Goal: Task Accomplishment & Management: Use online tool/utility

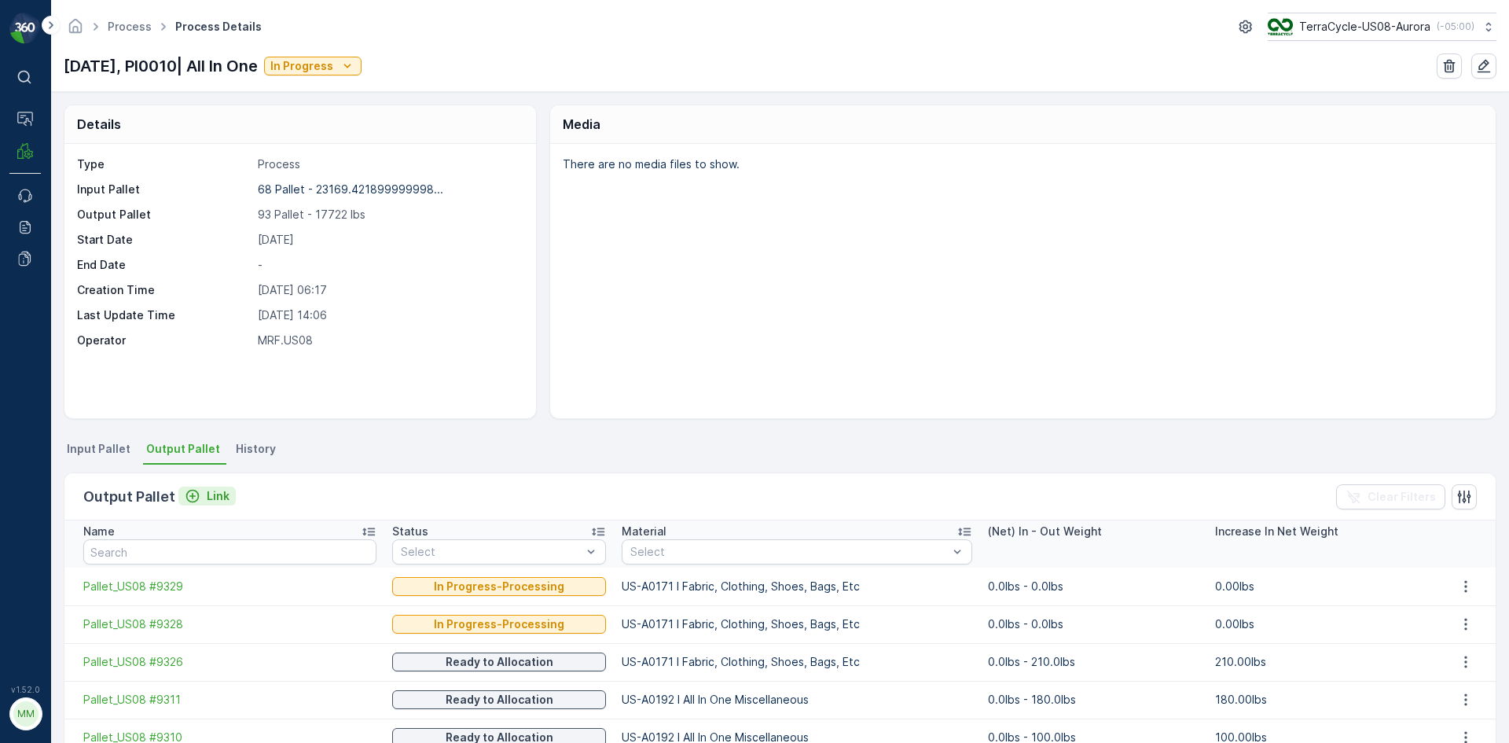
click at [193, 493] on icon "Link" at bounding box center [193, 496] width 16 height 16
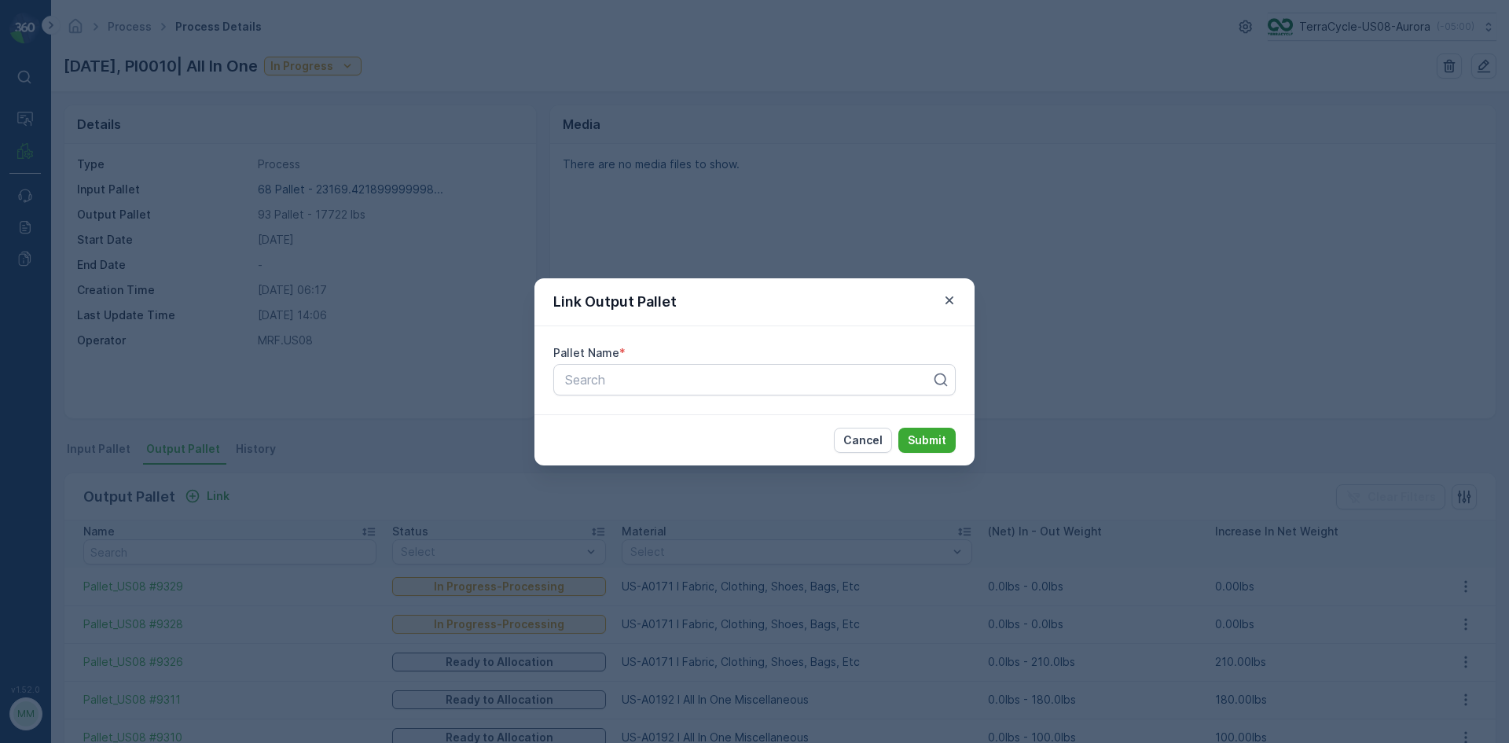
drag, startPoint x: 191, startPoint y: 490, endPoint x: 121, endPoint y: 478, distance: 71.1
click at [190, 489] on div "Link Output Pallet Pallet Name * Search Cancel Submit" at bounding box center [754, 371] width 1509 height 743
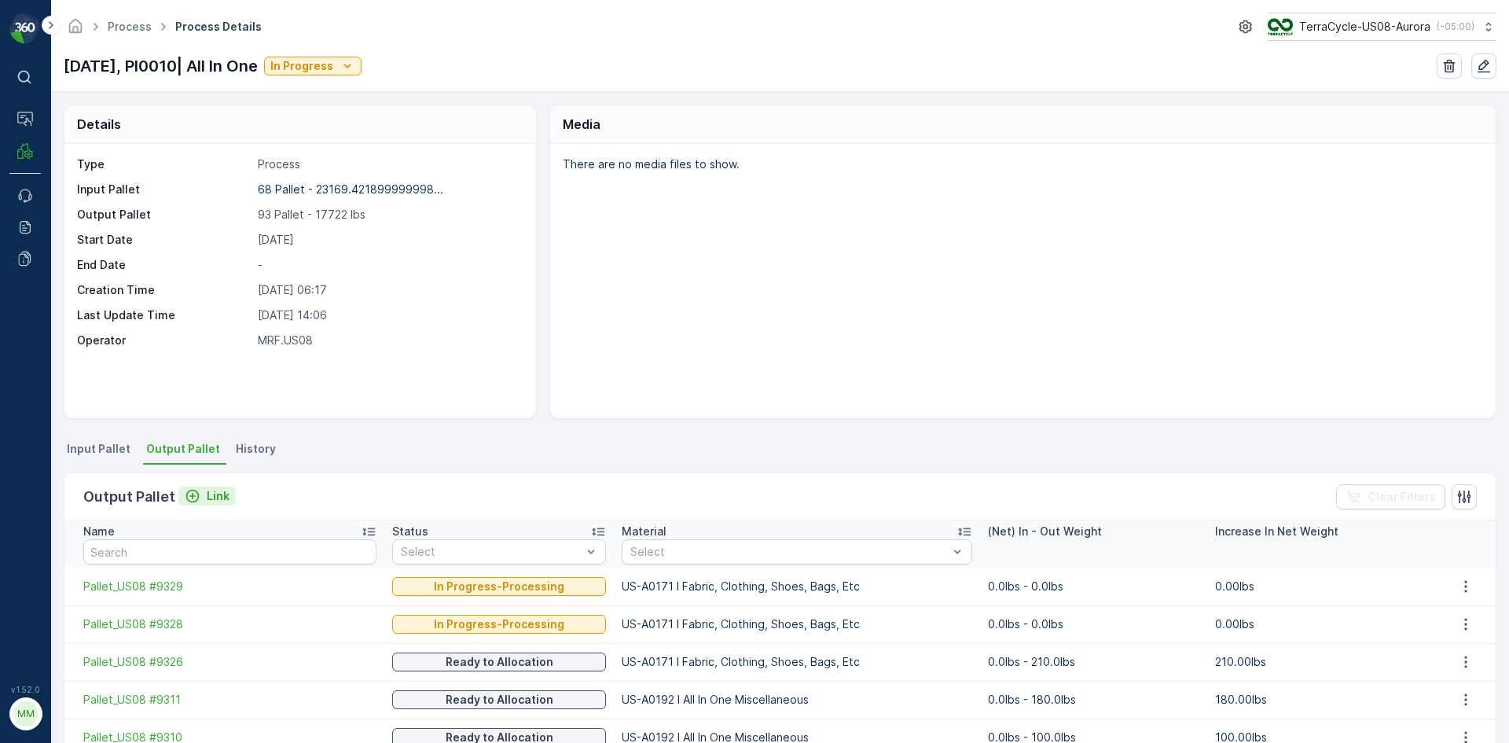
click at [191, 494] on icon "Link" at bounding box center [193, 496] width 16 height 16
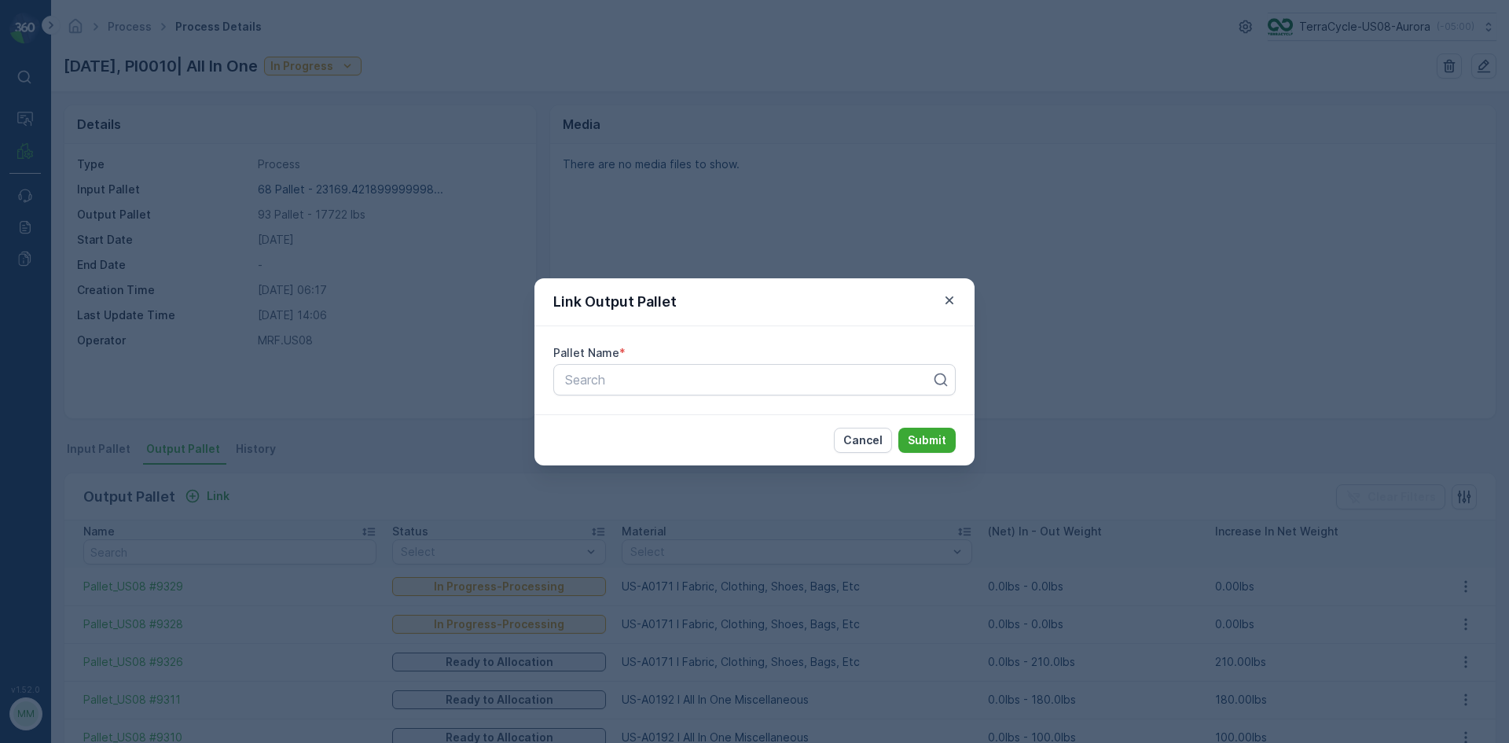
click at [681, 402] on div "Pallet Name * Search" at bounding box center [754, 370] width 440 height 88
click at [673, 405] on div "Pallet Name * Search" at bounding box center [754, 370] width 440 height 88
drag, startPoint x: 645, startPoint y: 402, endPoint x: 656, endPoint y: 417, distance: 18.1
click at [652, 405] on div "Pallet Name * Search" at bounding box center [754, 370] width 440 height 88
click at [670, 408] on div "Pallet Name * Search" at bounding box center [754, 370] width 440 height 88
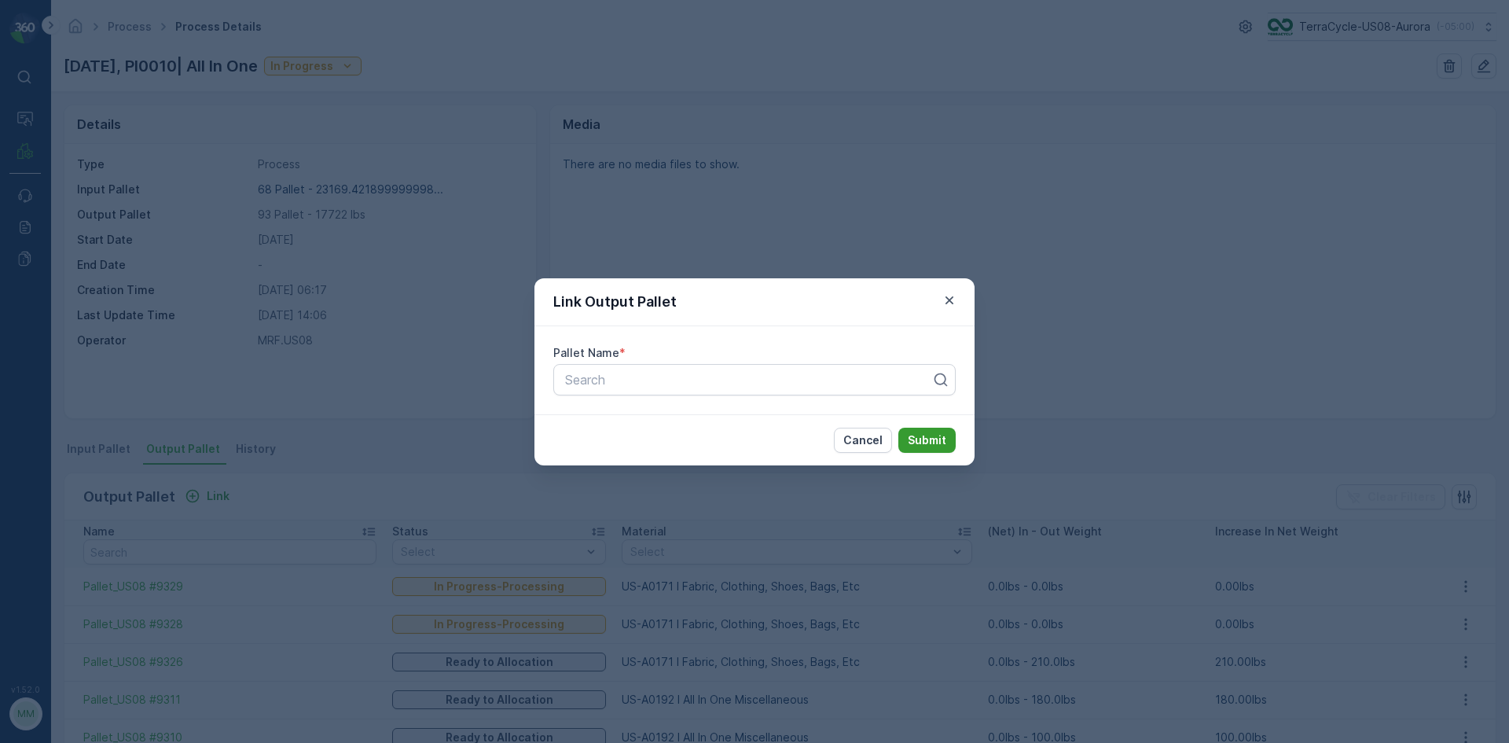
click at [938, 444] on p "Submit" at bounding box center [927, 440] width 39 height 16
click at [918, 440] on p "Submit" at bounding box center [927, 440] width 39 height 16
click at [242, 450] on div "Link Output Pallet Pallet Name * Search Cancel Submit" at bounding box center [754, 371] width 1509 height 743
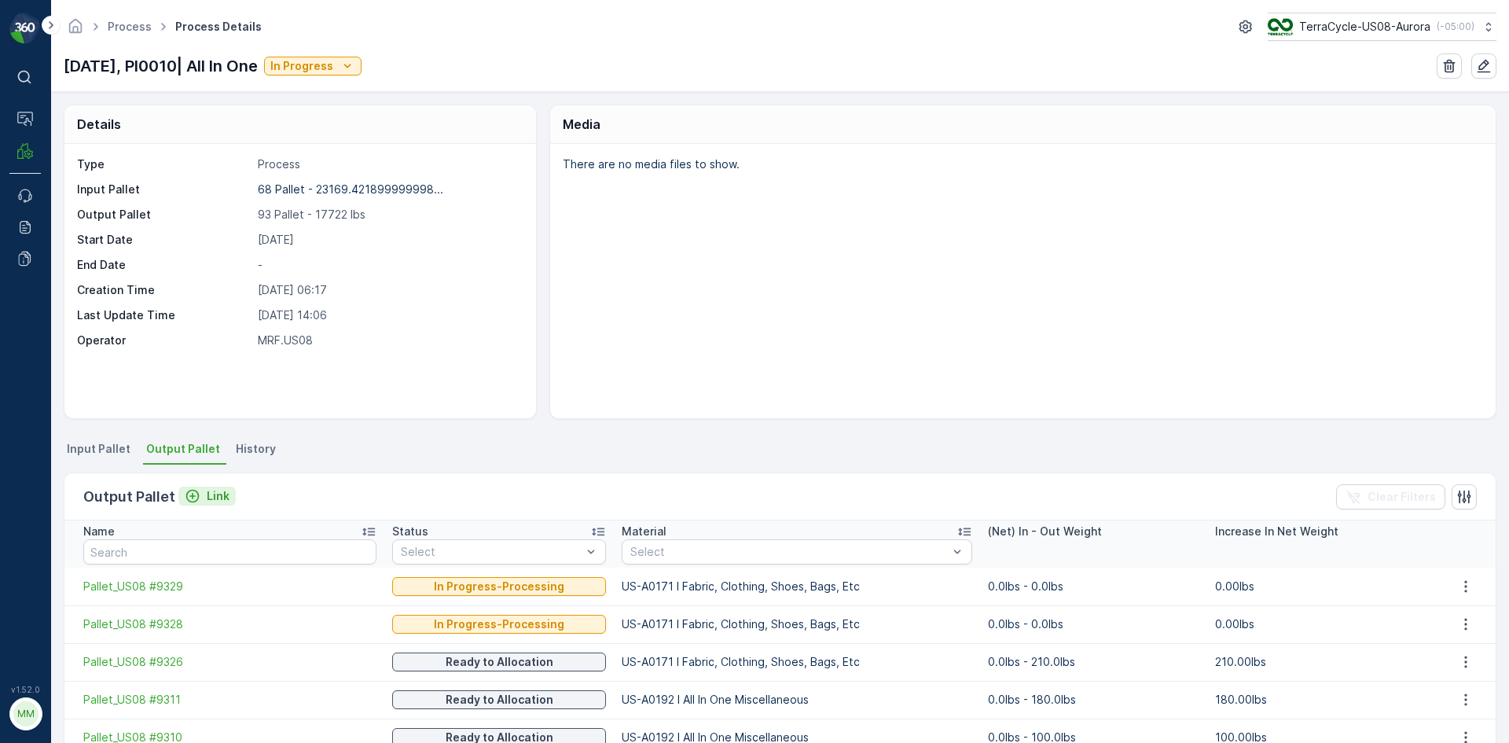
click at [189, 498] on icon "Link" at bounding box center [193, 496] width 16 height 16
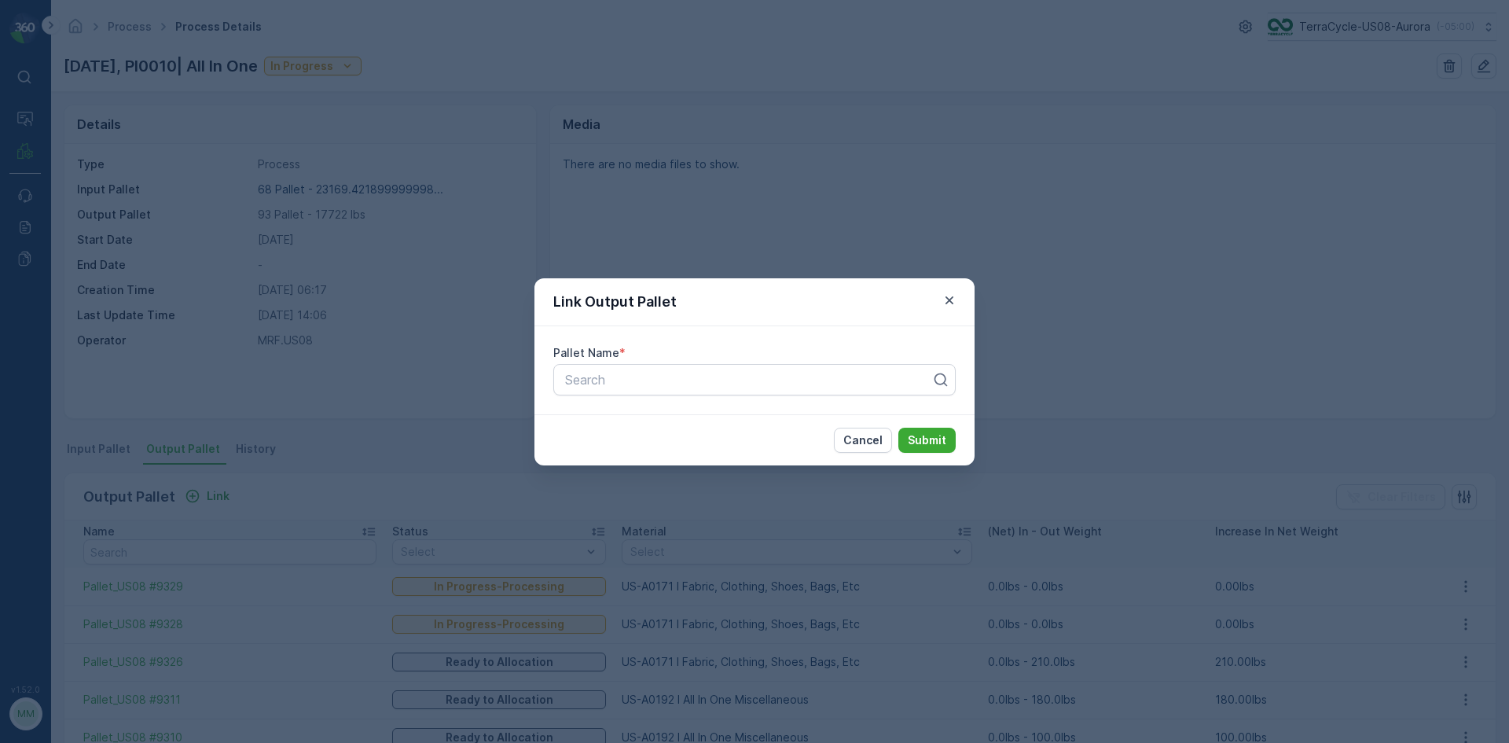
click at [659, 405] on div "Pallet Name * Search" at bounding box center [754, 370] width 440 height 88
click at [953, 305] on icon "button" at bounding box center [950, 300] width 16 height 16
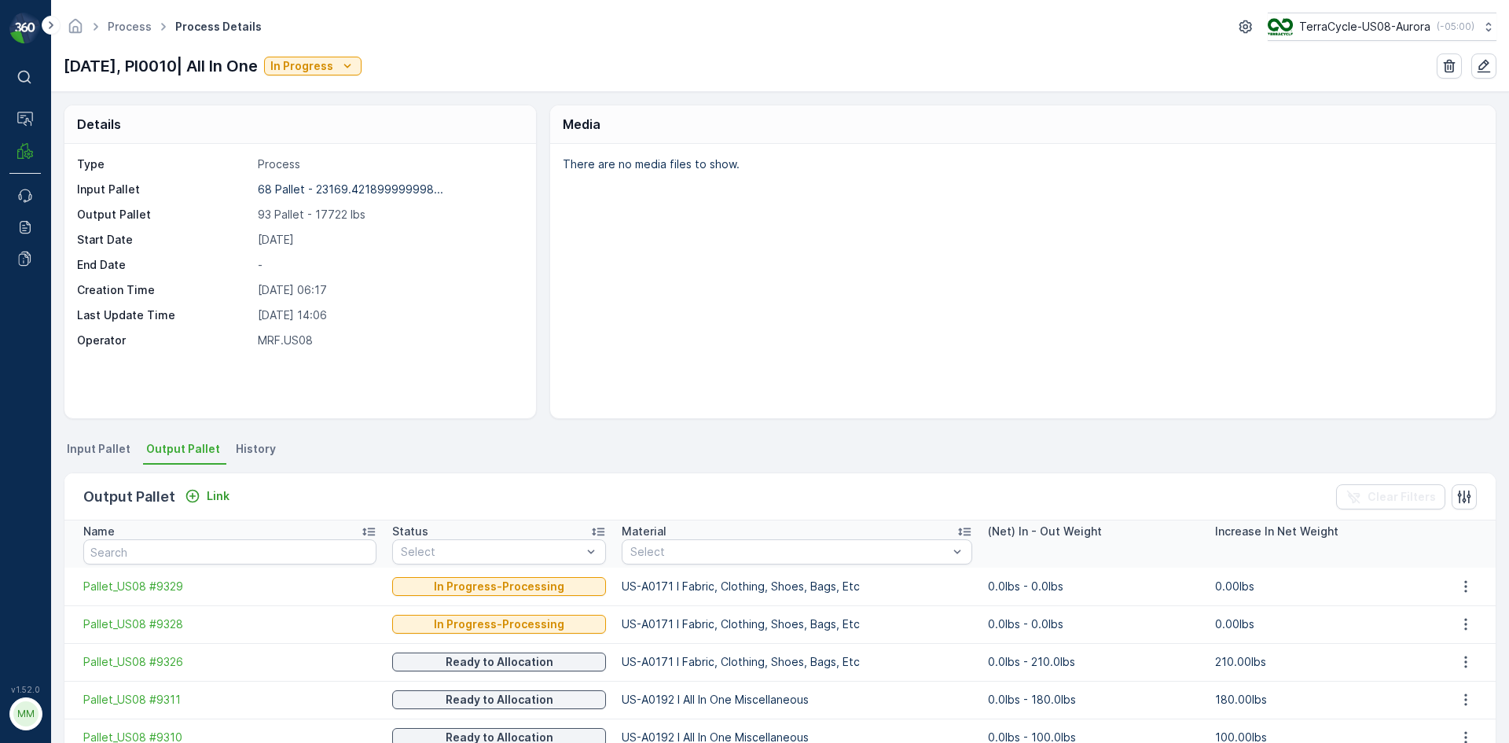
click at [185, 450] on span "Output Pallet" at bounding box center [183, 449] width 74 height 16
click at [190, 503] on button "Link" at bounding box center [206, 496] width 57 height 19
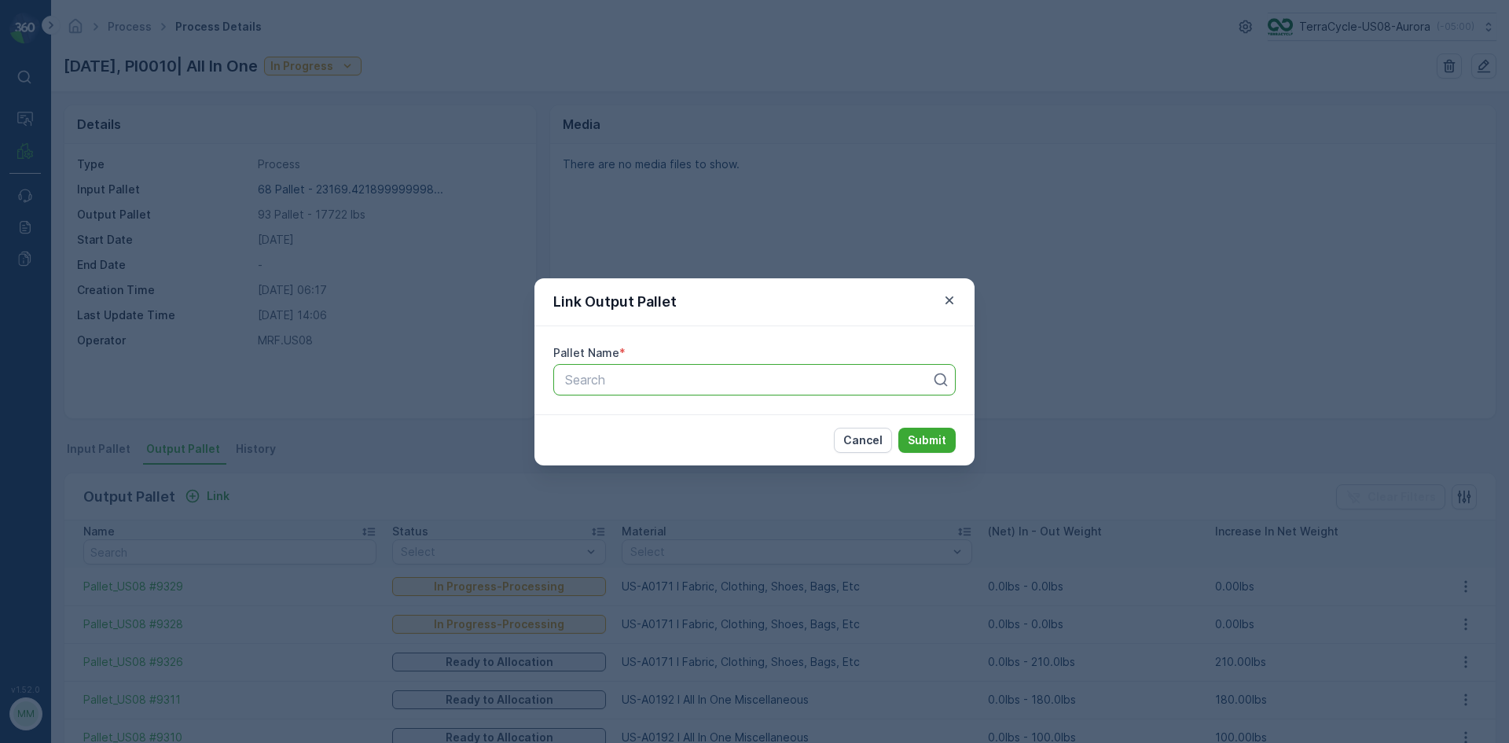
click at [674, 380] on div at bounding box center [748, 380] width 369 height 14
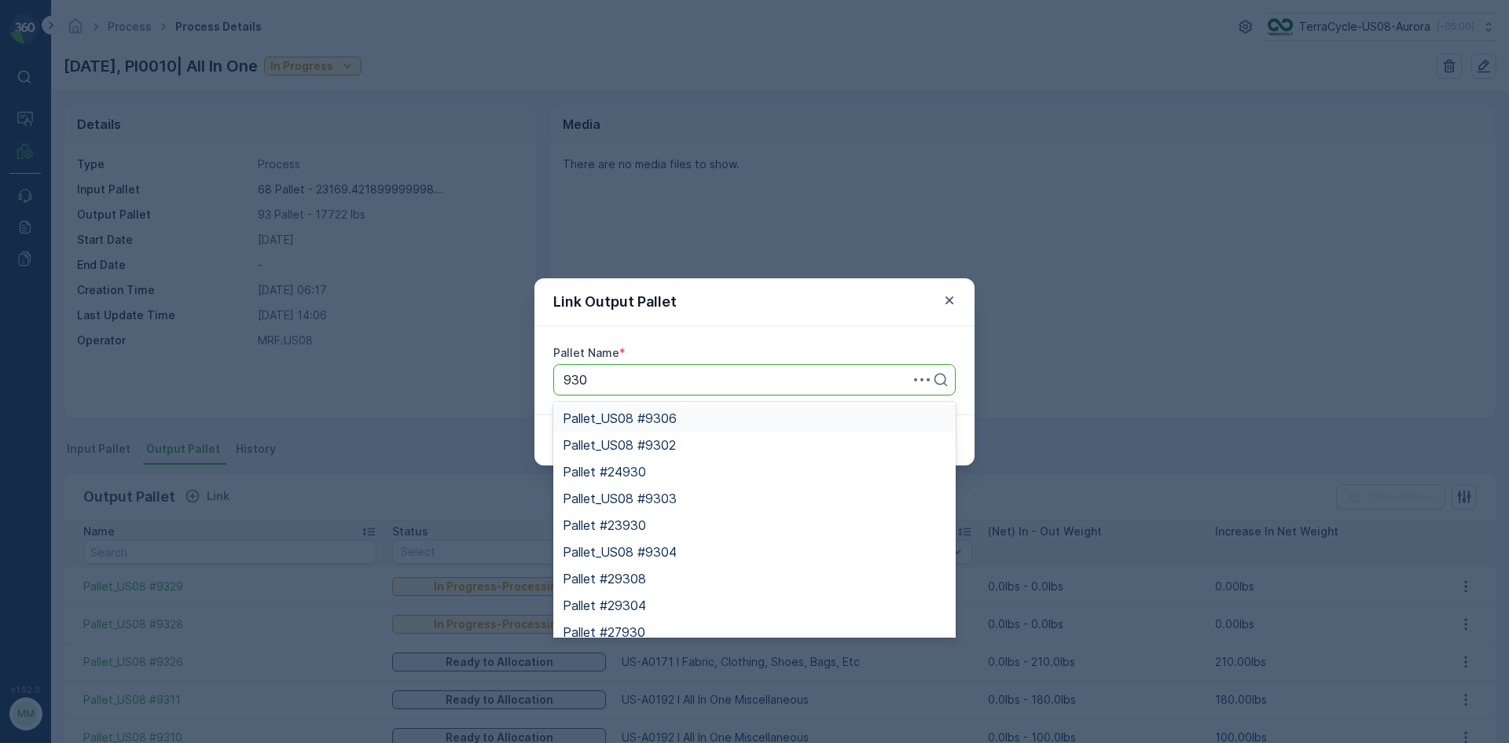
type input "9302"
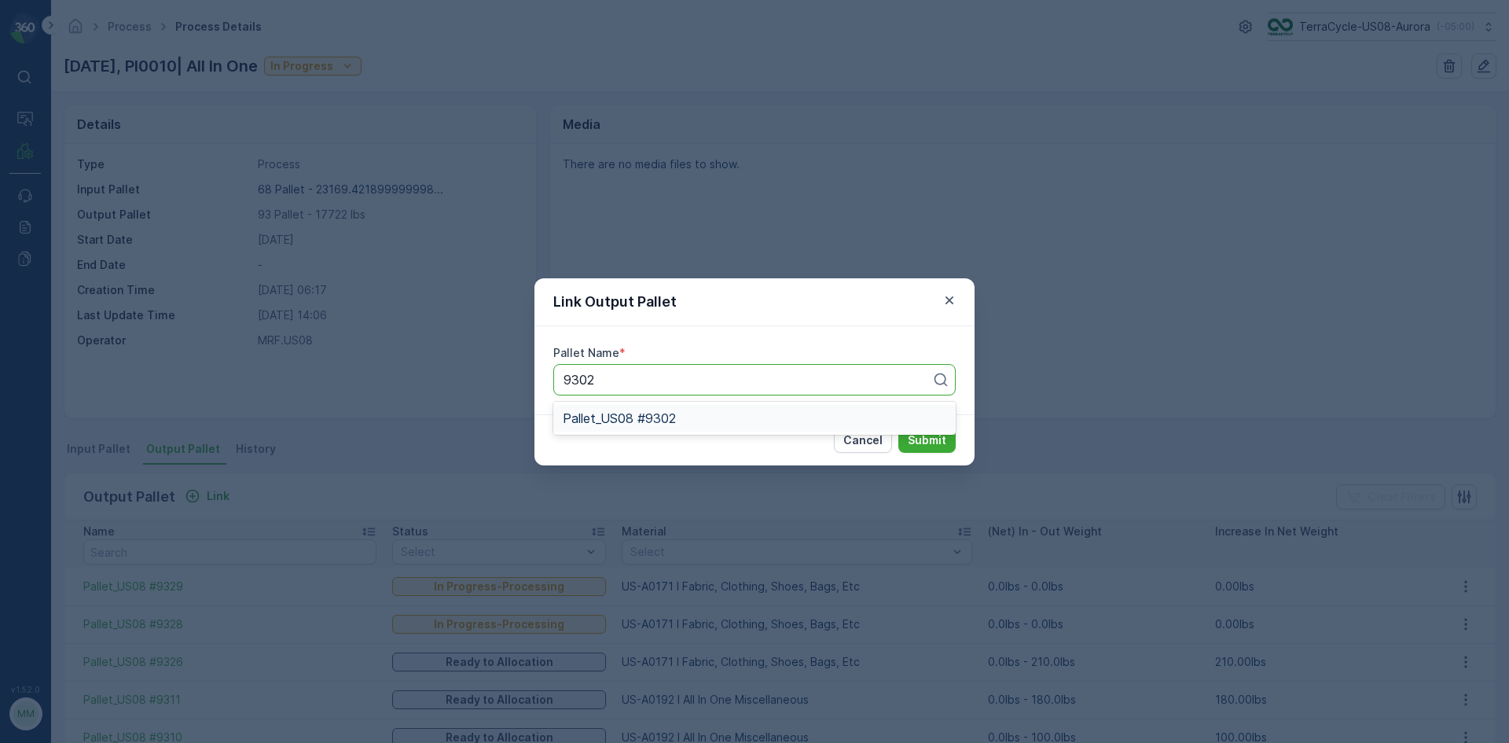
click at [678, 421] on div "Pallet_US08 #9302" at bounding box center [755, 418] width 384 height 14
click at [935, 438] on p "Submit" at bounding box center [927, 440] width 39 height 16
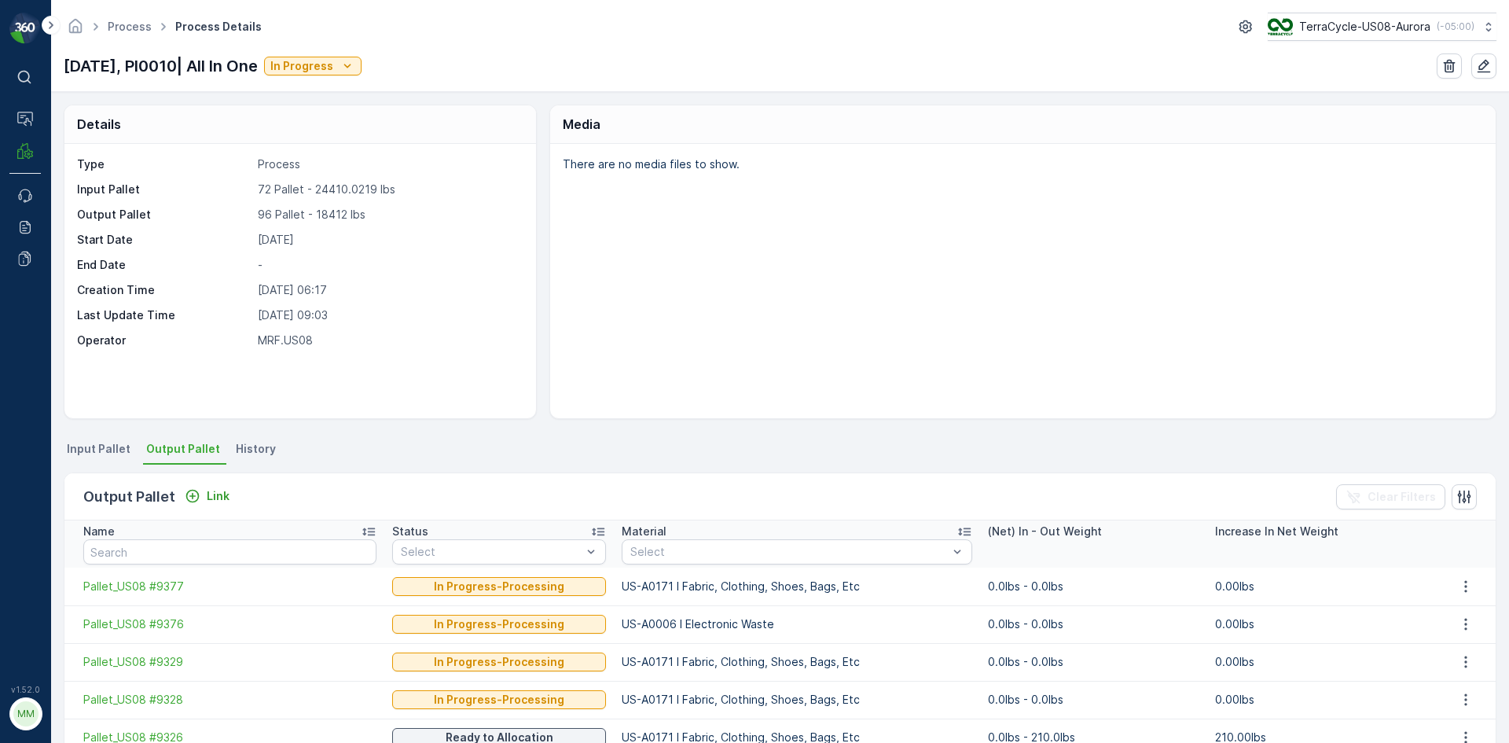
drag, startPoint x: 185, startPoint y: 487, endPoint x: 175, endPoint y: 488, distance: 9.6
click at [182, 486] on div "Output Pallet Link" at bounding box center [159, 497] width 152 height 22
click at [185, 496] on icon "Link" at bounding box center [193, 496] width 16 height 16
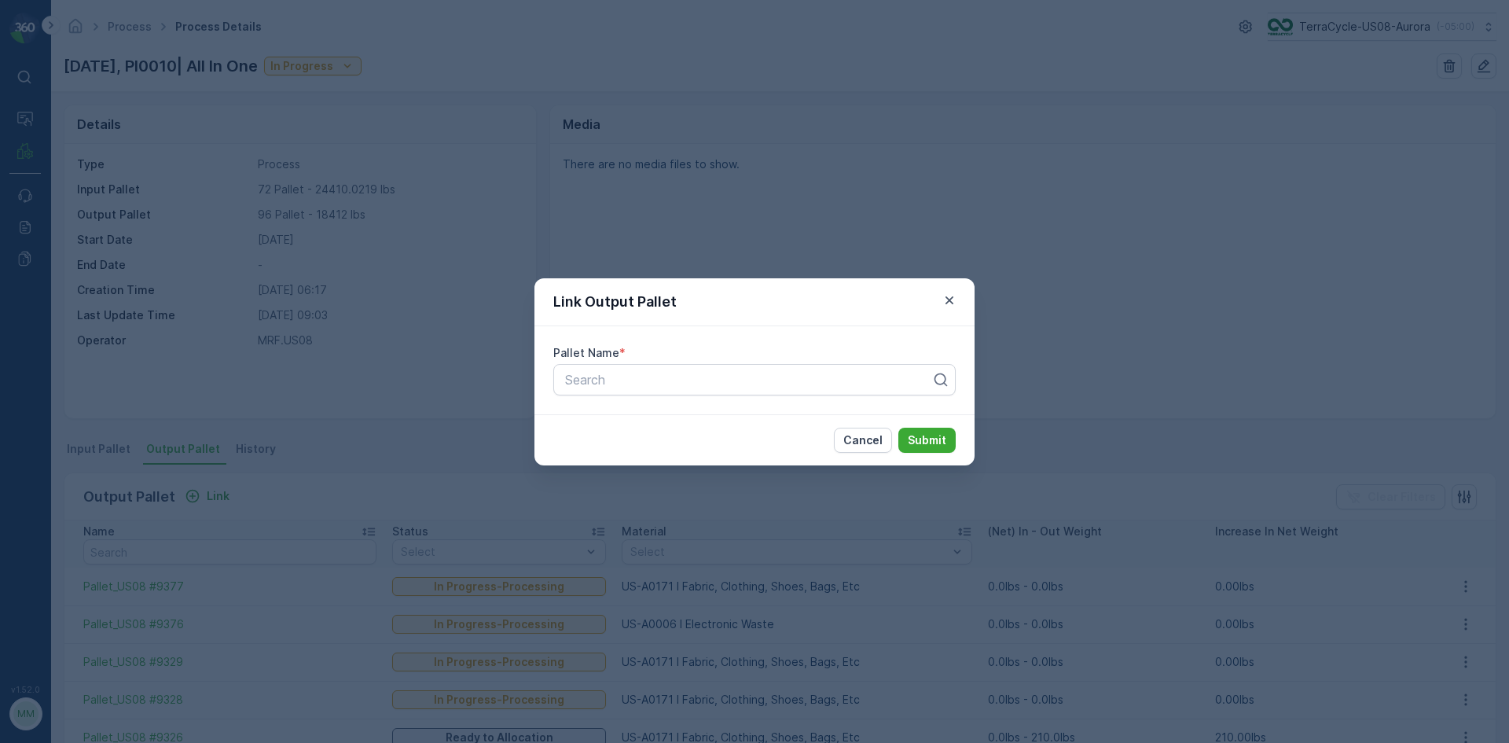
drag, startPoint x: 642, startPoint y: 413, endPoint x: 632, endPoint y: 428, distance: 17.5
click at [637, 422] on div "Cancel Submit" at bounding box center [754, 439] width 440 height 51
click at [215, 447] on div "Link Output Pallet Pallet Name * Search Cancel Submit" at bounding box center [754, 371] width 1509 height 743
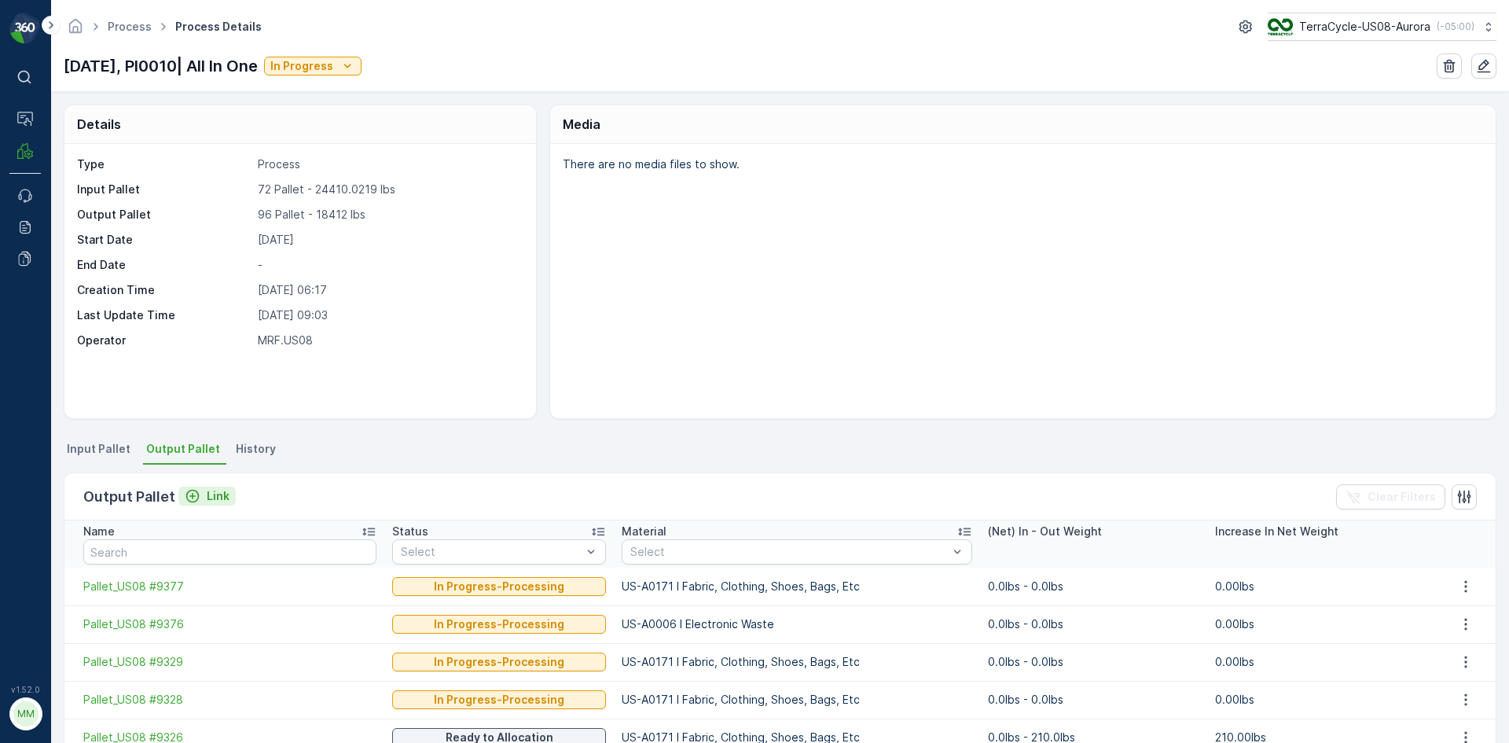
click at [185, 494] on icon "Link" at bounding box center [193, 496] width 16 height 16
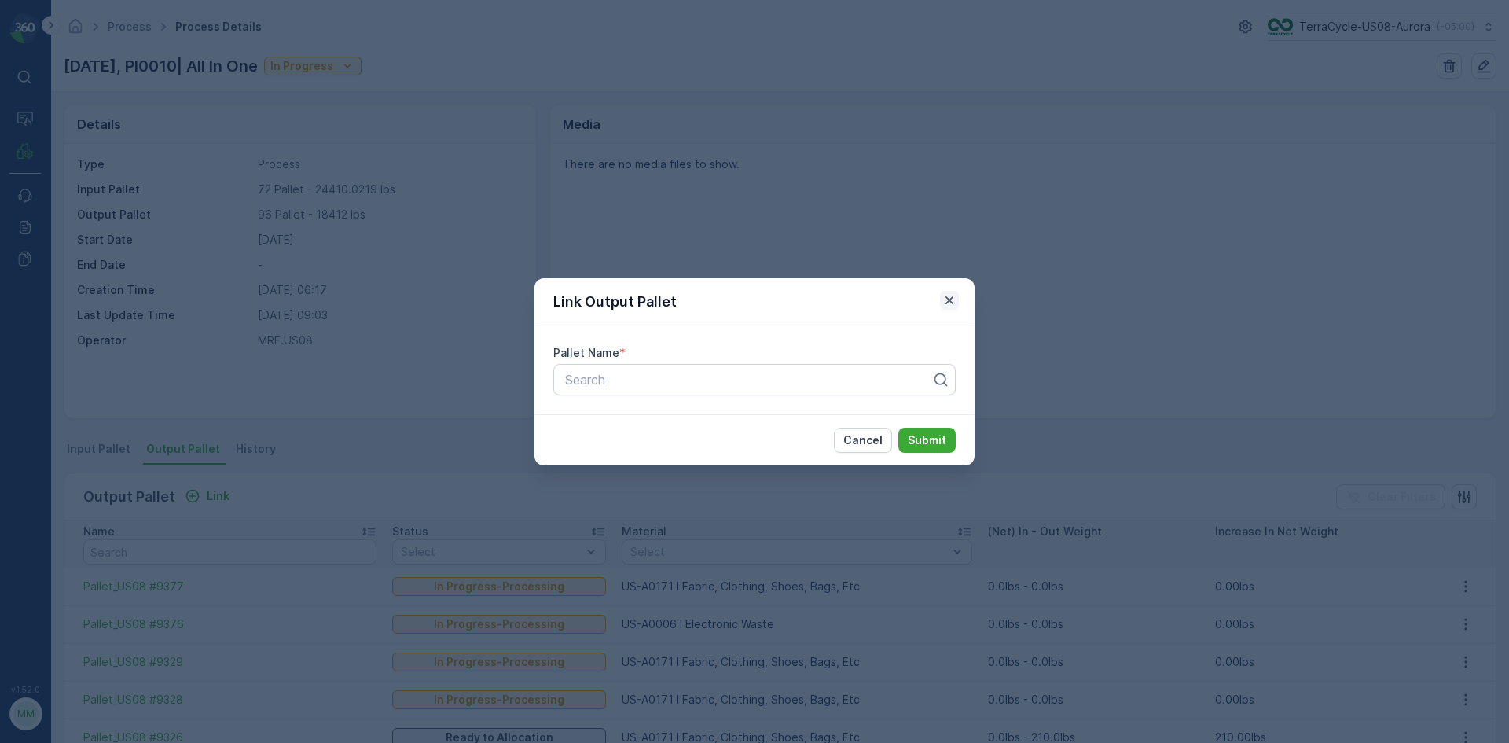
click at [949, 299] on icon "button" at bounding box center [950, 300] width 8 height 8
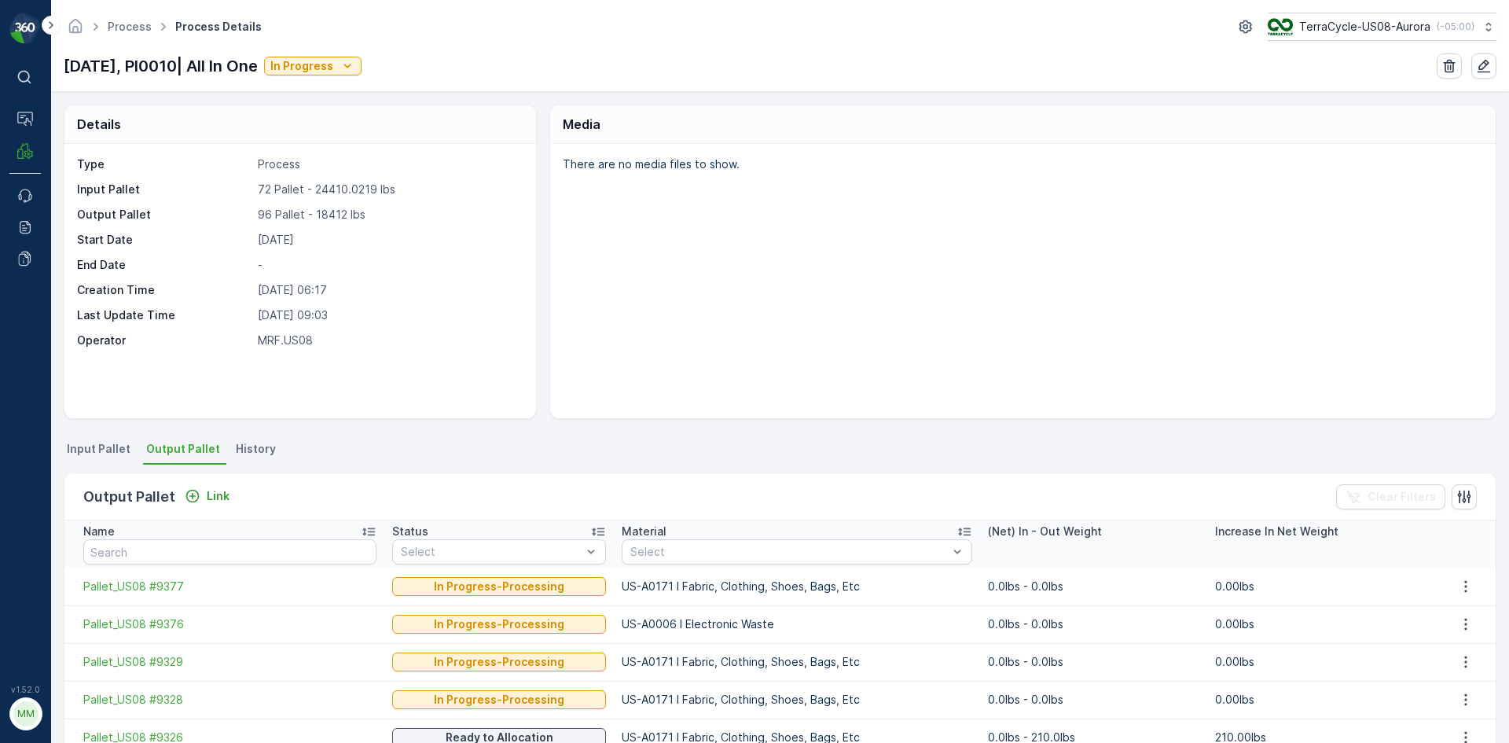
drag, startPoint x: 949, startPoint y: 299, endPoint x: 924, endPoint y: 302, distance: 24.5
click at [945, 299] on div "There are no media files to show." at bounding box center [1023, 281] width 946 height 274
click at [194, 451] on span "Output Pallet" at bounding box center [183, 449] width 74 height 16
click at [195, 450] on span "Output Pallet" at bounding box center [183, 449] width 74 height 16
drag, startPoint x: 250, startPoint y: 450, endPoint x: 244, endPoint y: 457, distance: 9.0
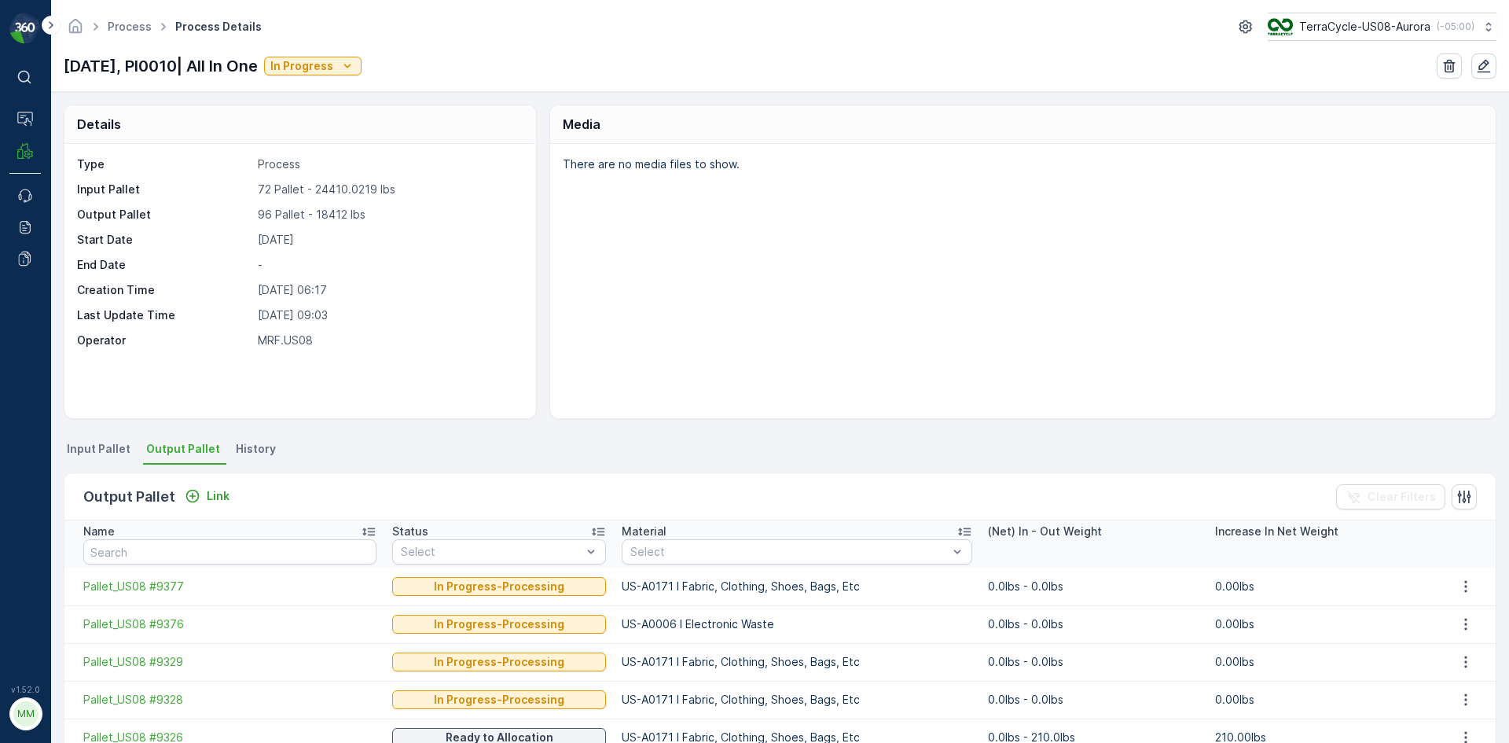
click at [250, 454] on span "History" at bounding box center [256, 449] width 40 height 16
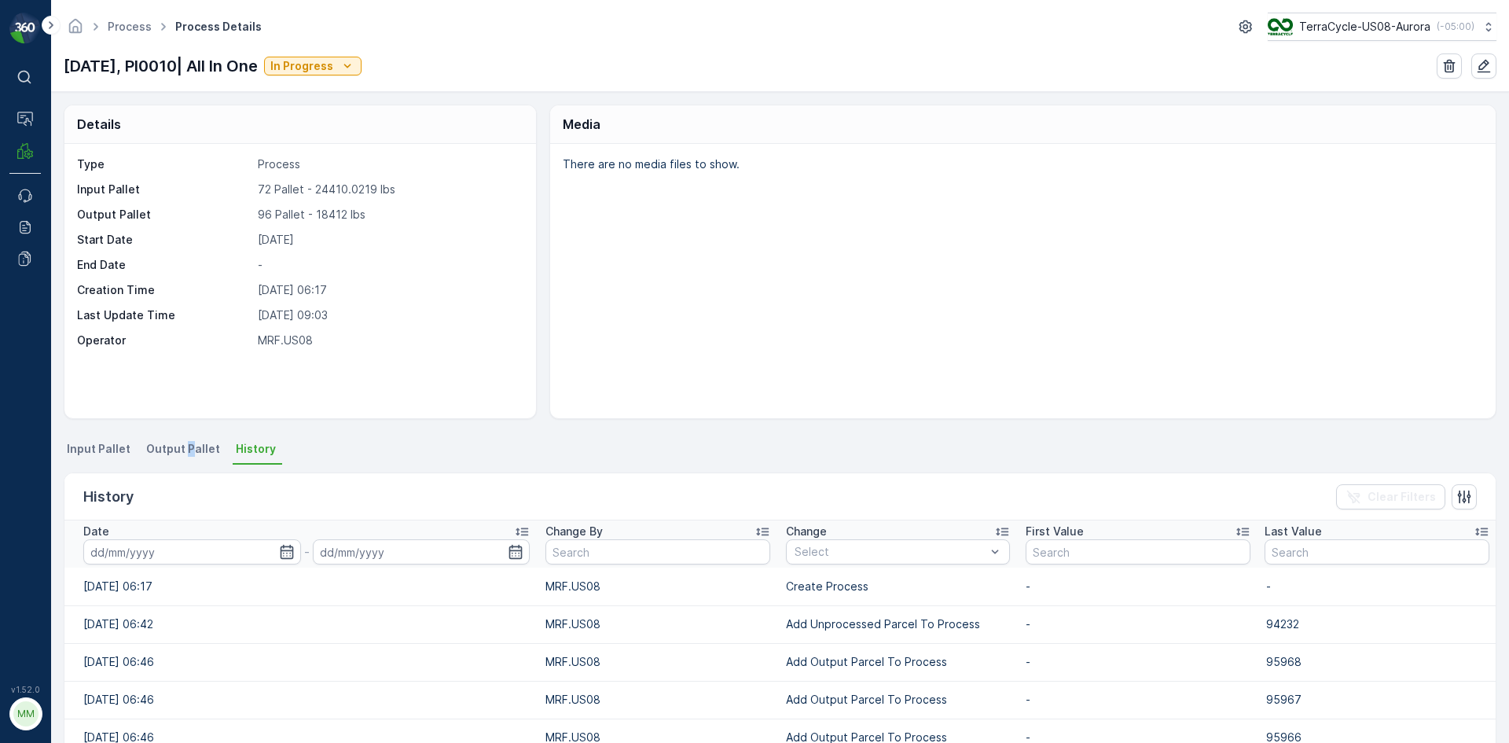
click at [187, 442] on span "Output Pallet" at bounding box center [183, 449] width 74 height 16
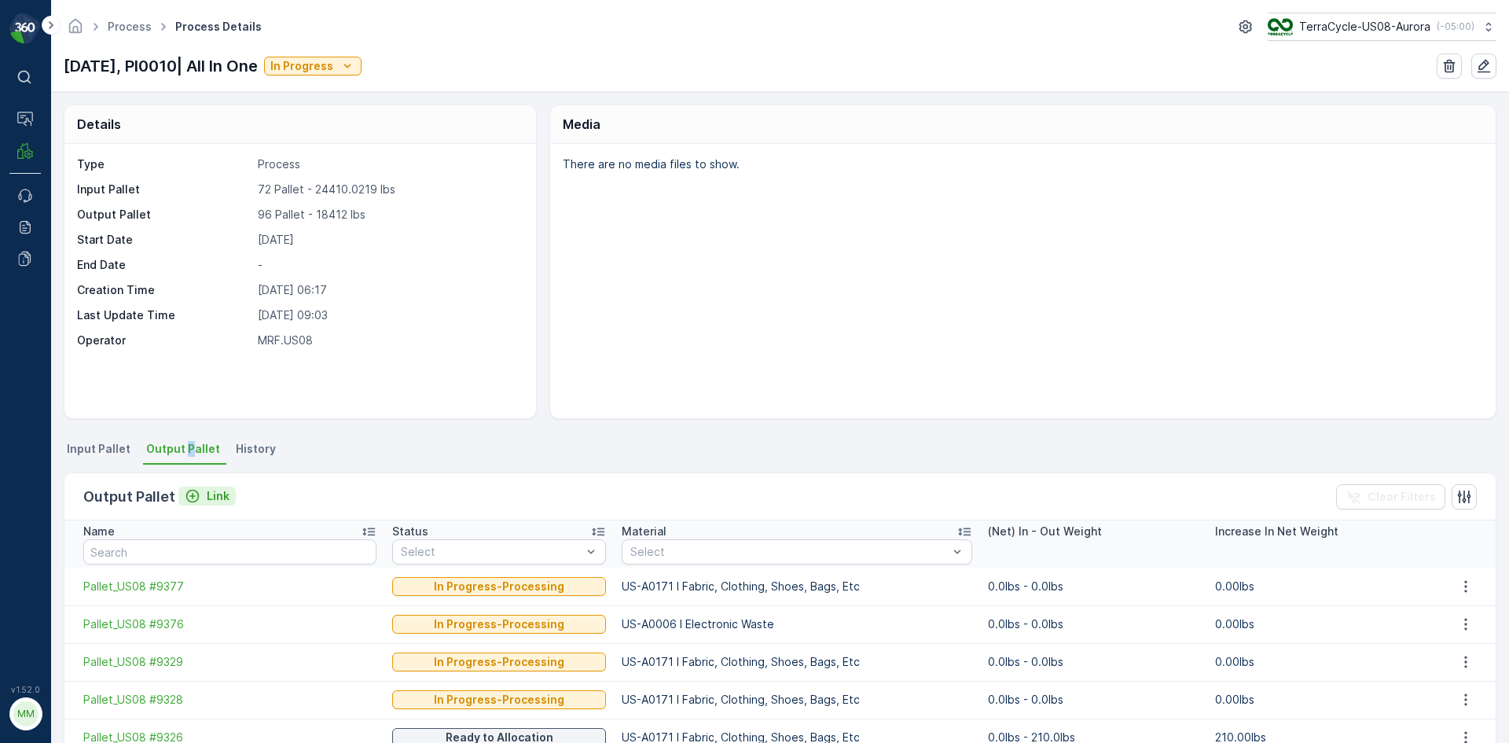
drag, startPoint x: 190, startPoint y: 496, endPoint x: 196, endPoint y: 502, distance: 8.9
click at [196, 502] on icon "Link" at bounding box center [193, 496] width 16 height 16
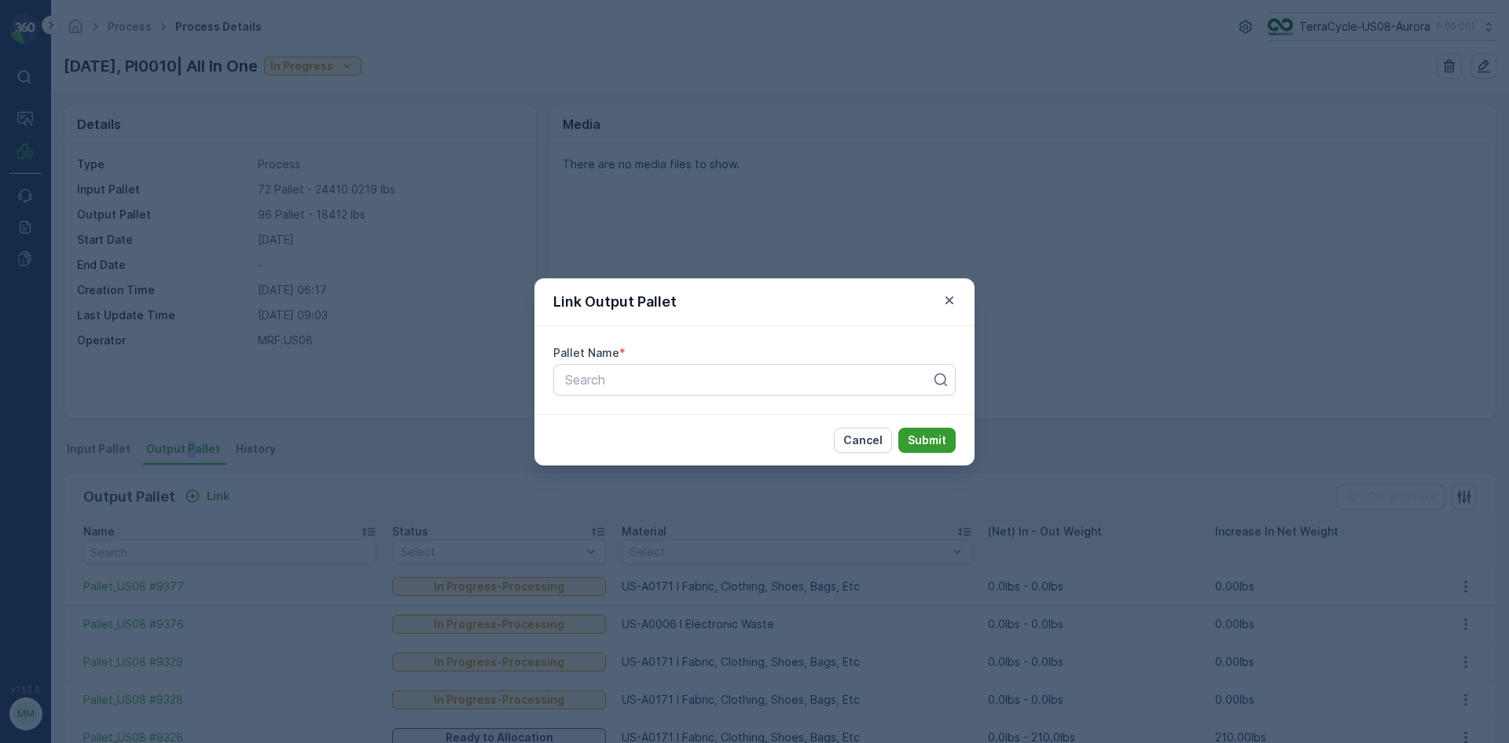
click at [916, 433] on p "Submit" at bounding box center [927, 440] width 39 height 16
click at [615, 388] on div "Search" at bounding box center [754, 379] width 402 height 31
type input "9295"
click at [670, 441] on span "Pallet_US08 #9295" at bounding box center [619, 445] width 113 height 14
click at [945, 434] on p "Submit" at bounding box center [927, 440] width 39 height 16
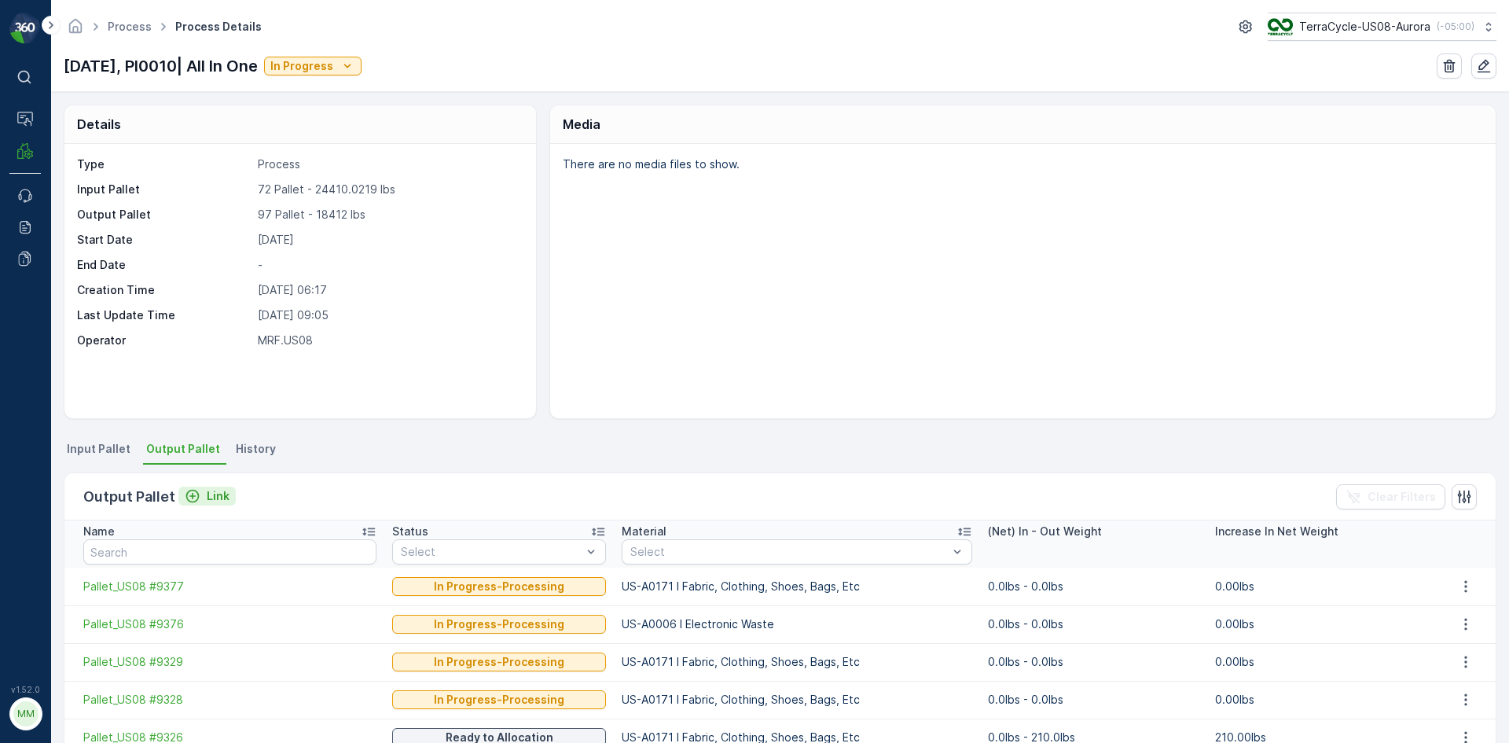
click at [191, 493] on icon "Link" at bounding box center [193, 496] width 16 height 16
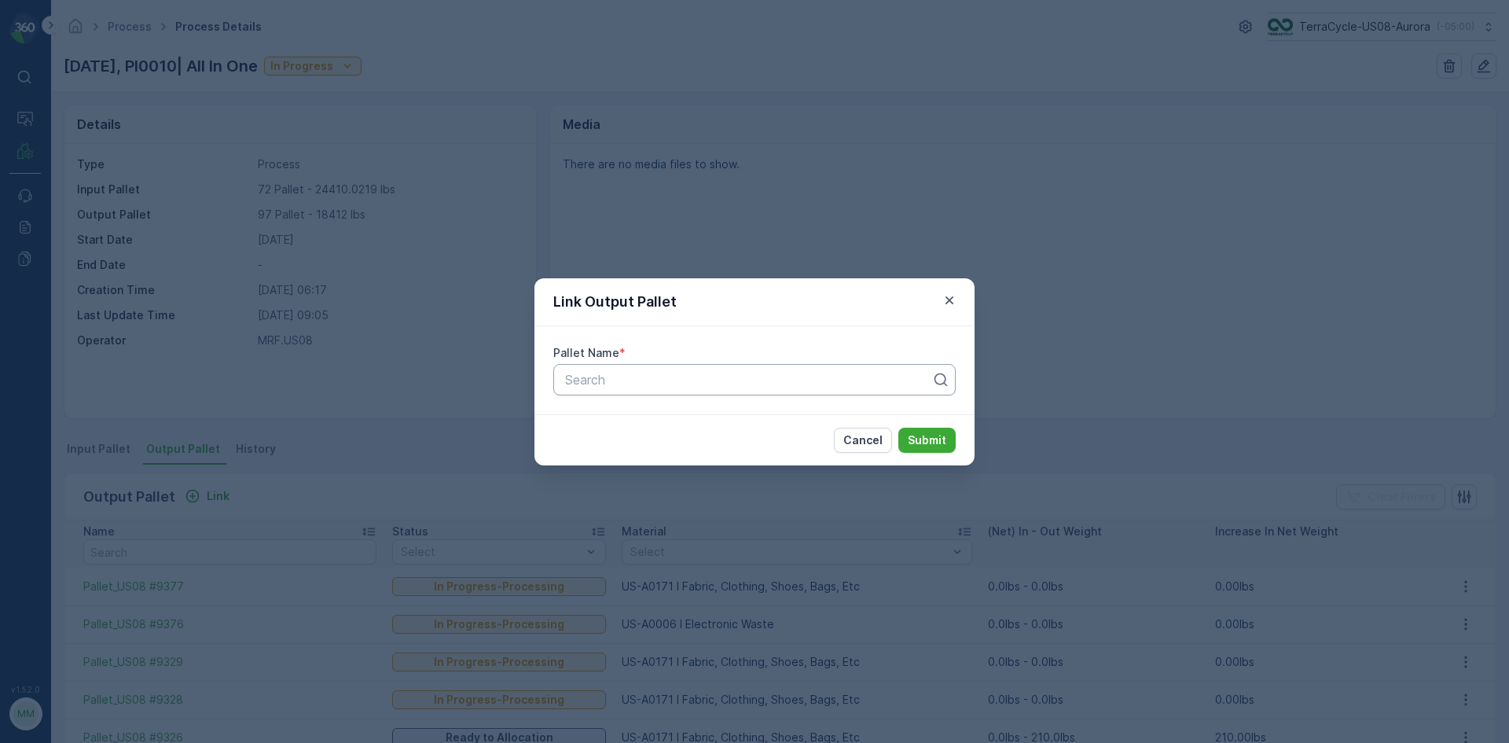
click at [653, 382] on div at bounding box center [748, 380] width 369 height 14
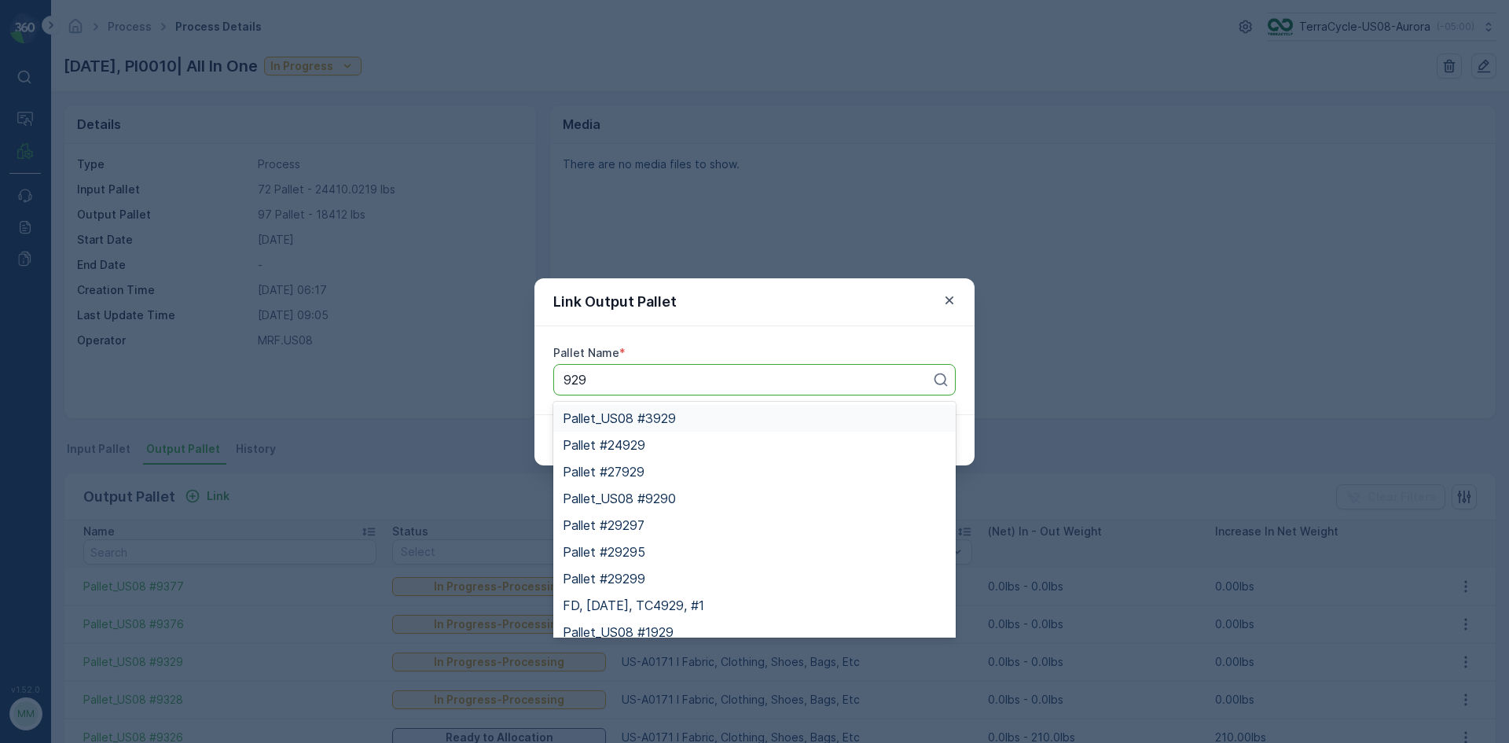
type input "9298"
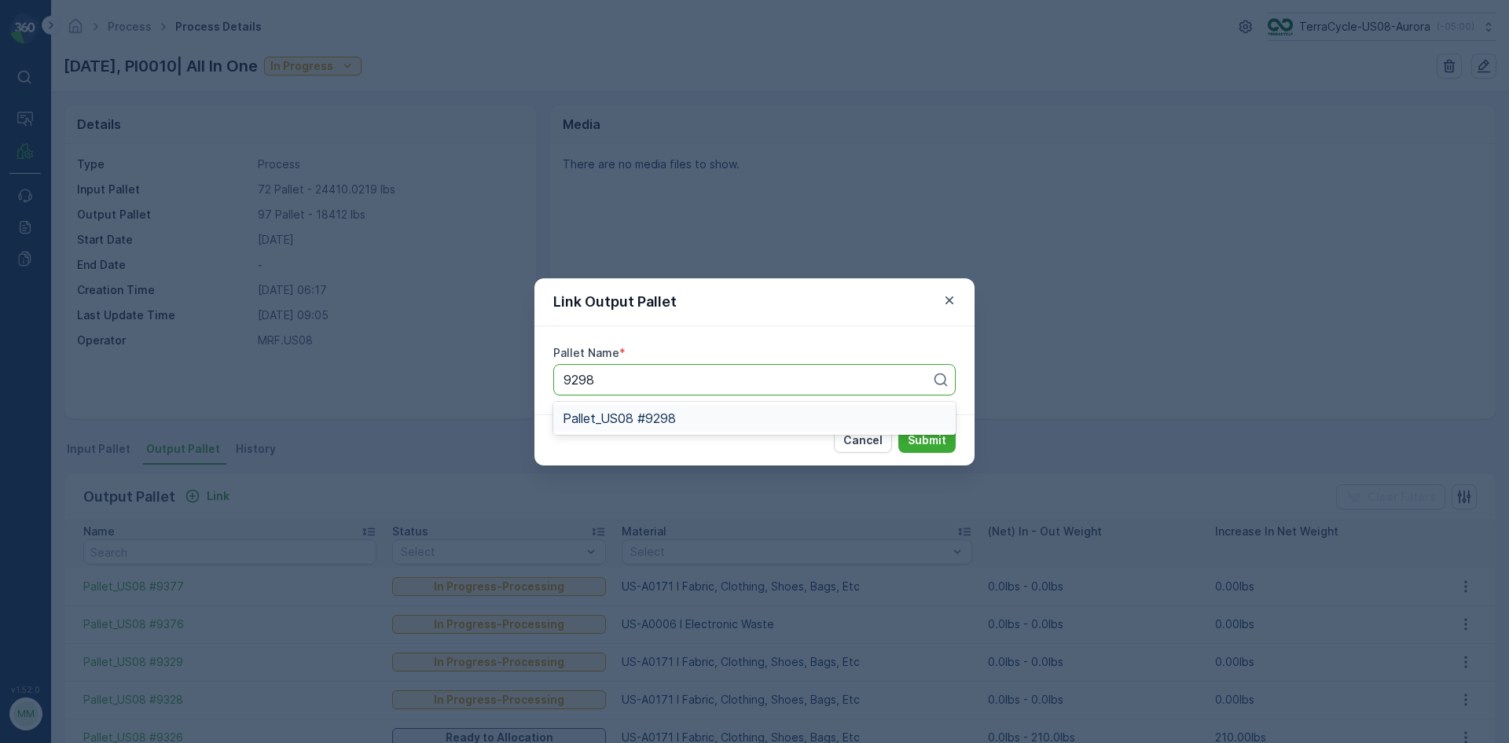
click at [674, 420] on span "Pallet_US08 #9298" at bounding box center [619, 418] width 113 height 14
click at [931, 436] on p "Submit" at bounding box center [927, 440] width 39 height 16
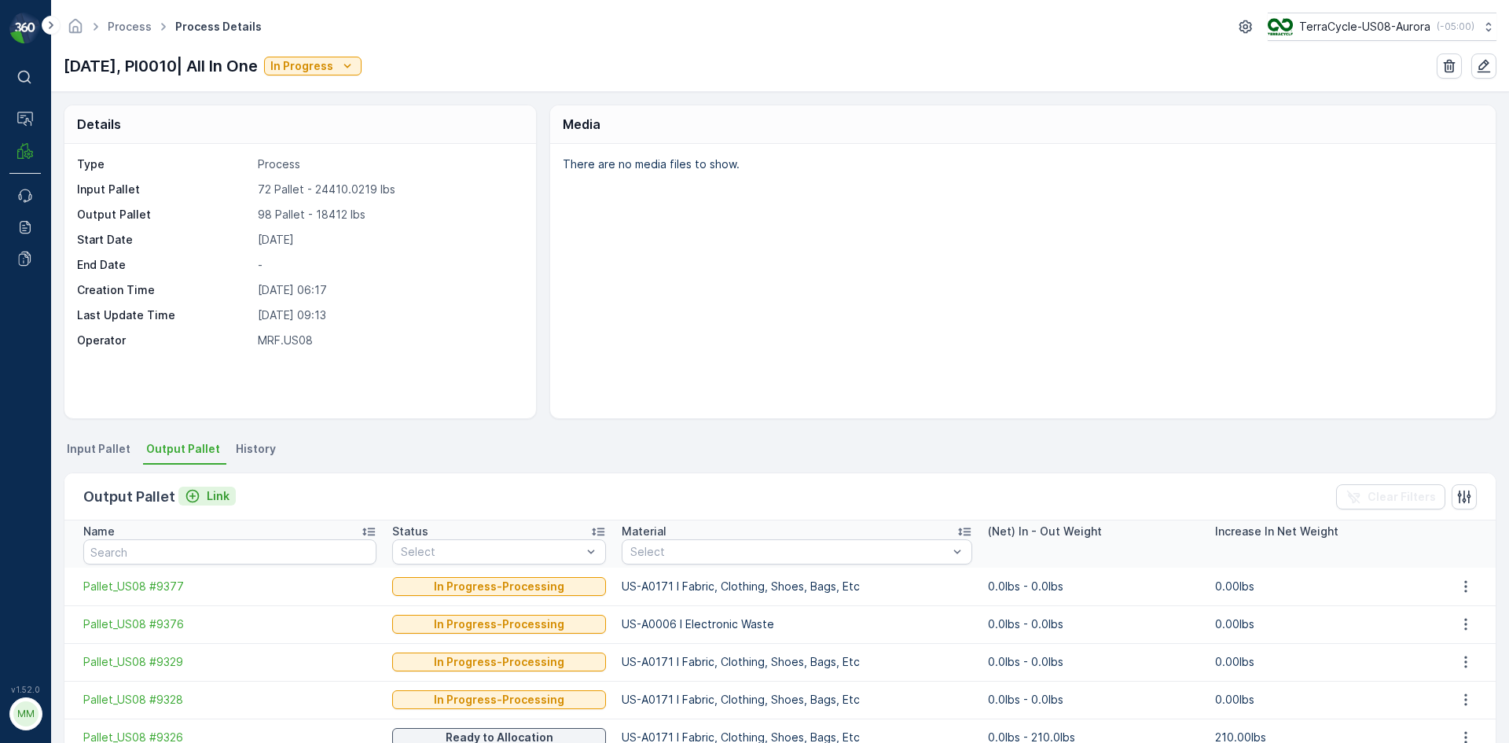
click at [192, 496] on icon "Link" at bounding box center [192, 496] width 13 height 13
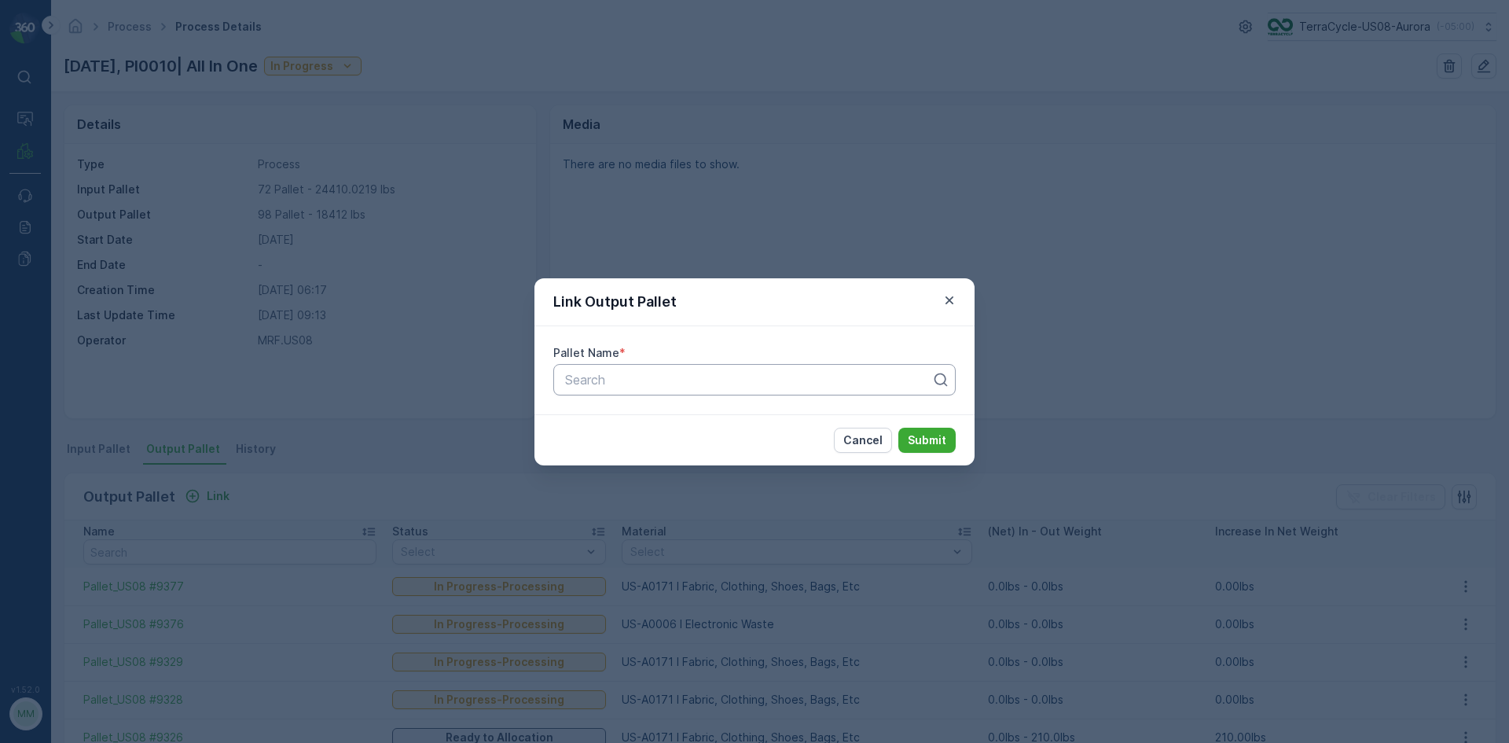
click at [740, 391] on div "Search" at bounding box center [754, 379] width 402 height 31
type input "9252"
click at [672, 423] on span "Pallet_US08 #9252" at bounding box center [619, 418] width 112 height 14
click at [946, 437] on button "Submit" at bounding box center [926, 440] width 57 height 25
